Goal: Find contact information: Find contact information

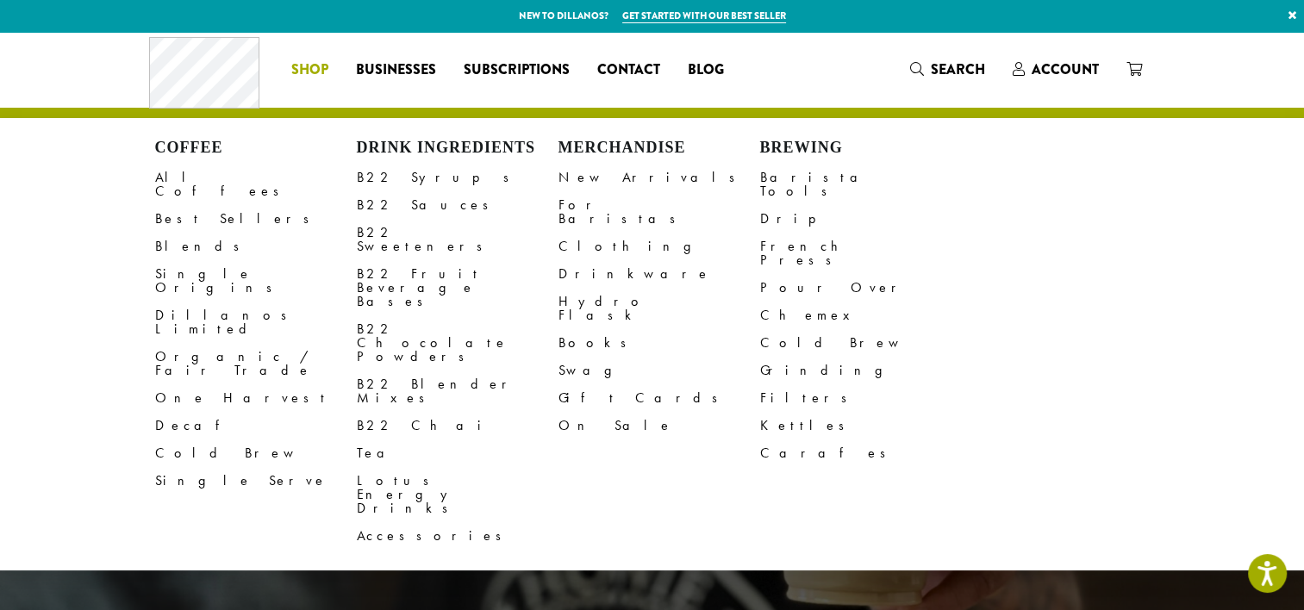
click at [314, 65] on span "Shop" at bounding box center [309, 70] width 37 height 22
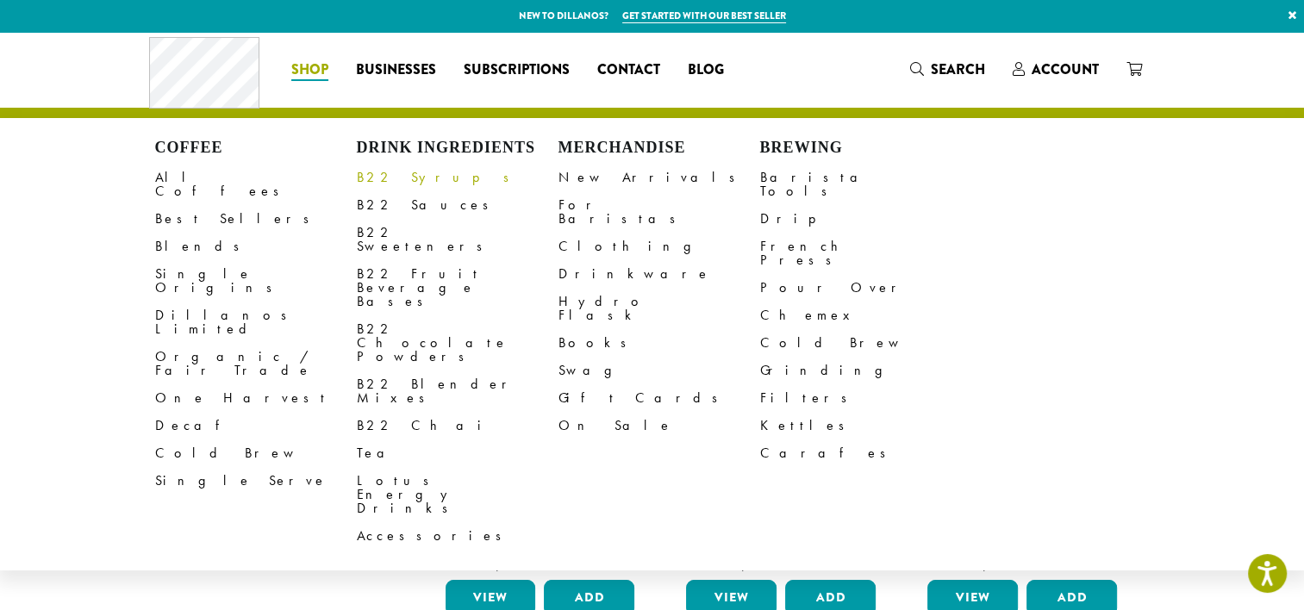
click at [410, 182] on link "B22 Syrups" at bounding box center [458, 178] width 202 height 28
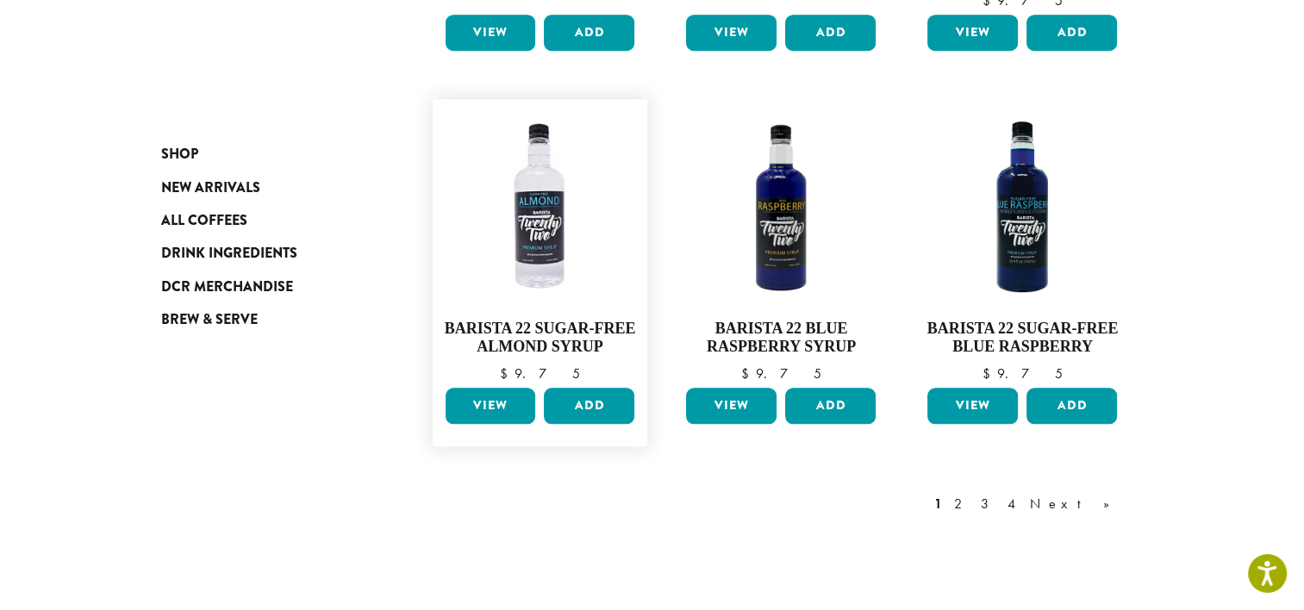
scroll to position [1632, 0]
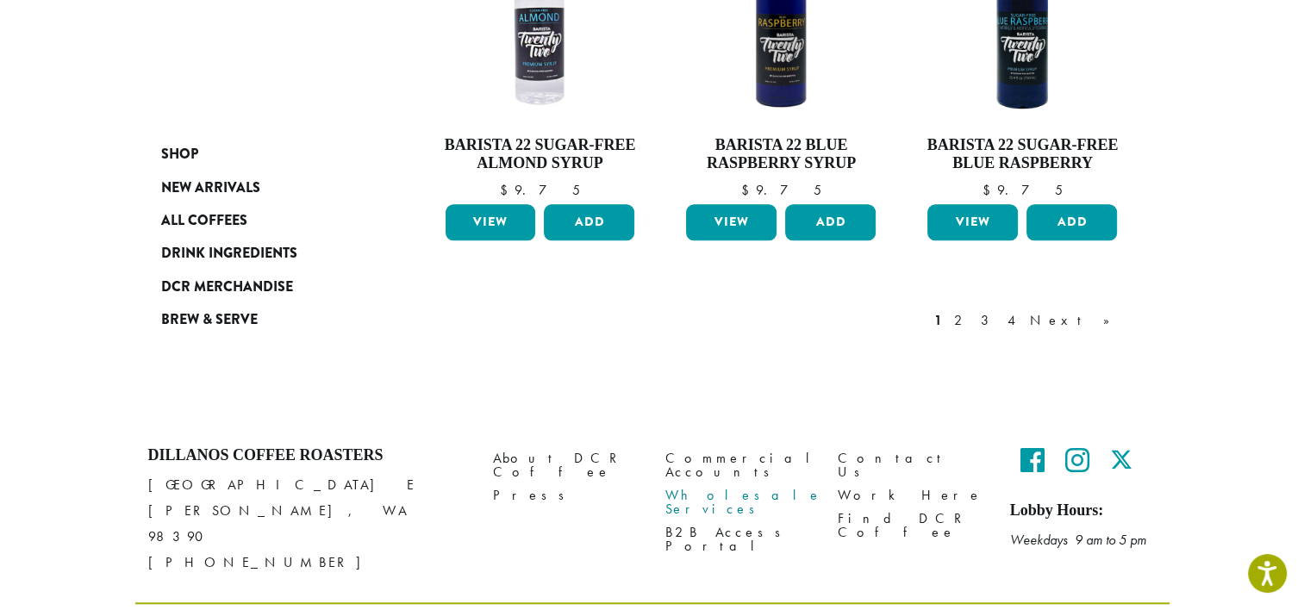
click at [692, 483] on link "Wholesale Services" at bounding box center [738, 501] width 146 height 37
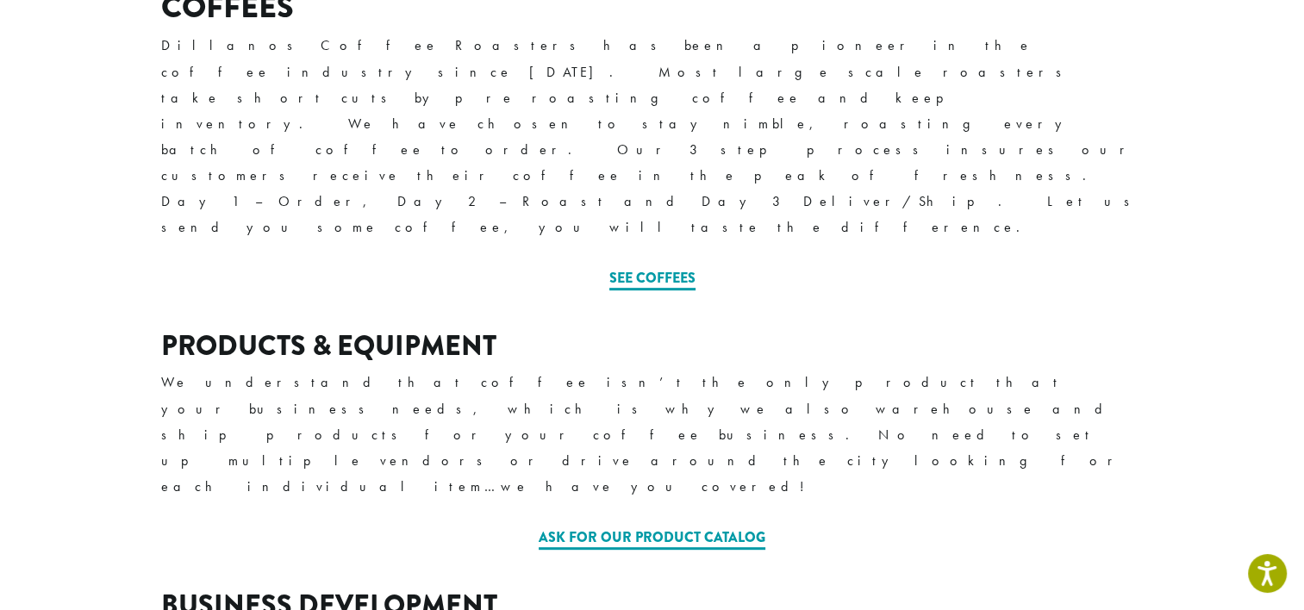
scroll to position [707, 0]
click at [674, 526] on link "Ask for our Product Catalog" at bounding box center [651, 537] width 227 height 22
